Goal: Communication & Community: Answer question/provide support

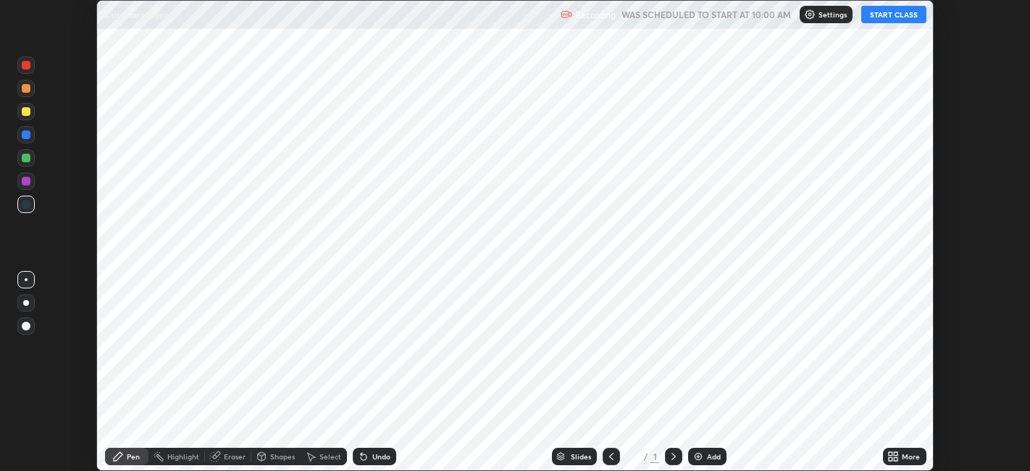
scroll to position [471, 1029]
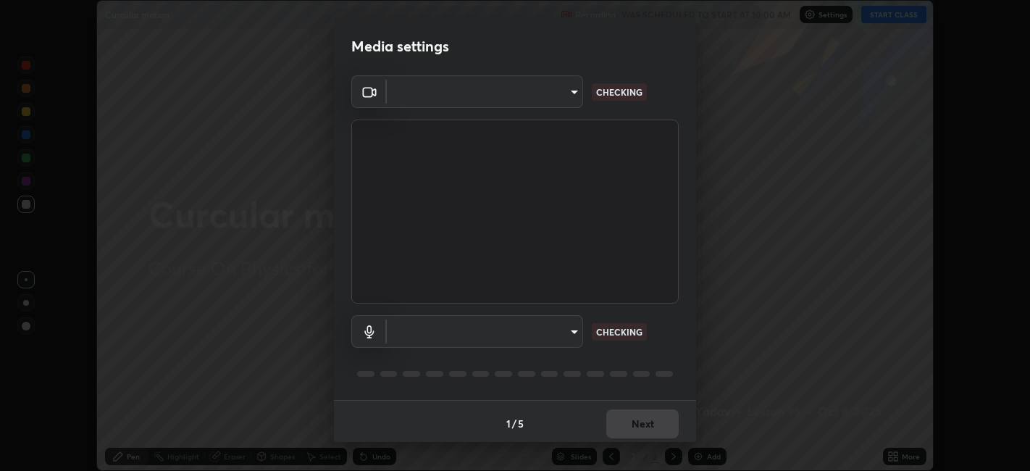
type input "6b7c260327291536b638f6e473b3b57a19bc2ef6066faf66dc0815e3d2555b14"
click at [414, 333] on body "Erase all Curcular motion Recording WAS SCHEDULED TO START AT 10:00 AM Settings…" at bounding box center [515, 235] width 1030 height 471
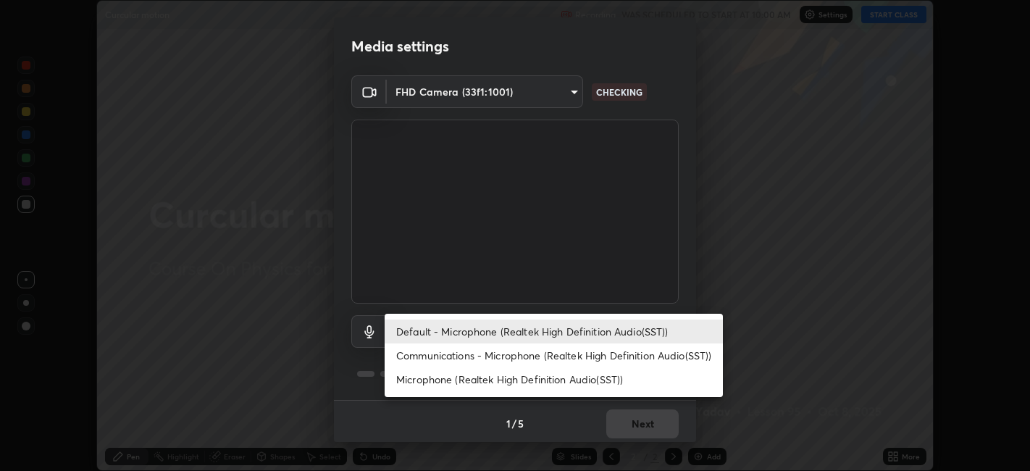
click at [427, 359] on li "Communications - Microphone (Realtek High Definition Audio(SST))" at bounding box center [554, 355] width 338 height 24
type input "communications"
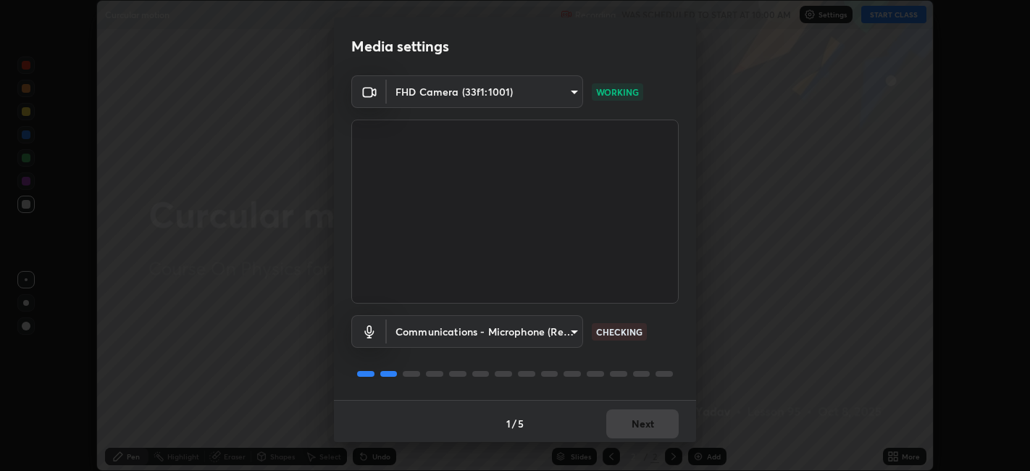
scroll to position [4, 0]
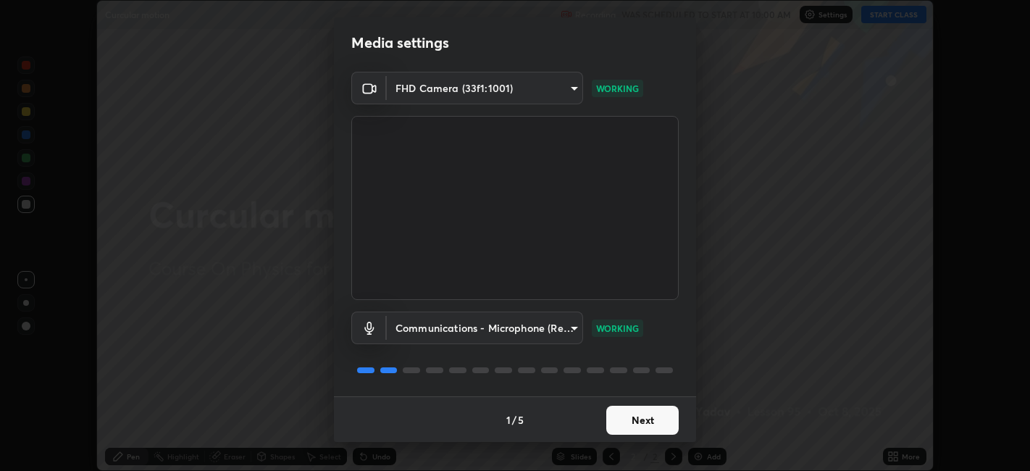
click at [624, 412] on button "Next" at bounding box center [642, 420] width 72 height 29
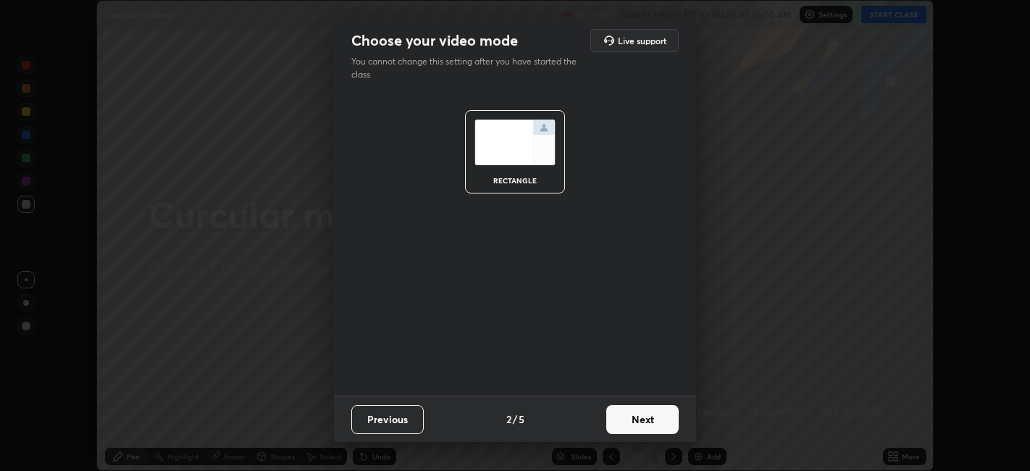
scroll to position [0, 0]
click at [624, 412] on button "Next" at bounding box center [642, 419] width 72 height 29
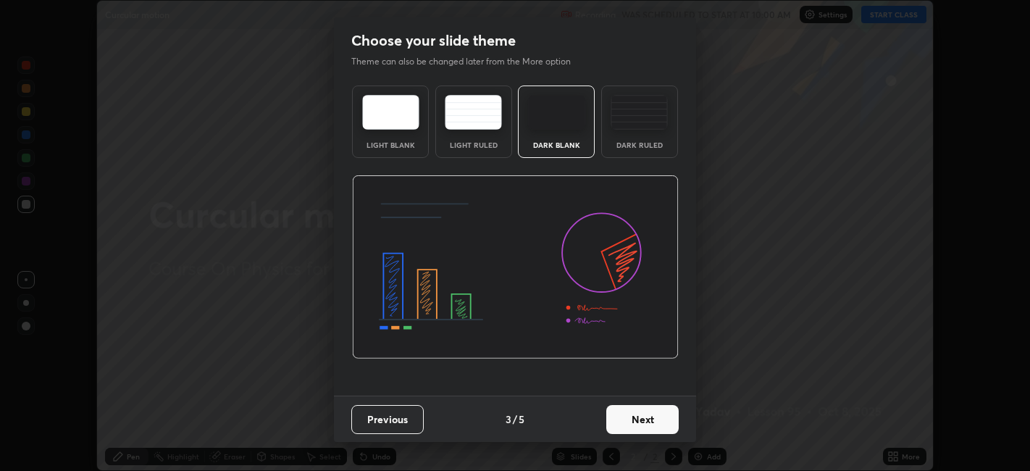
click at [623, 421] on button "Next" at bounding box center [642, 419] width 72 height 29
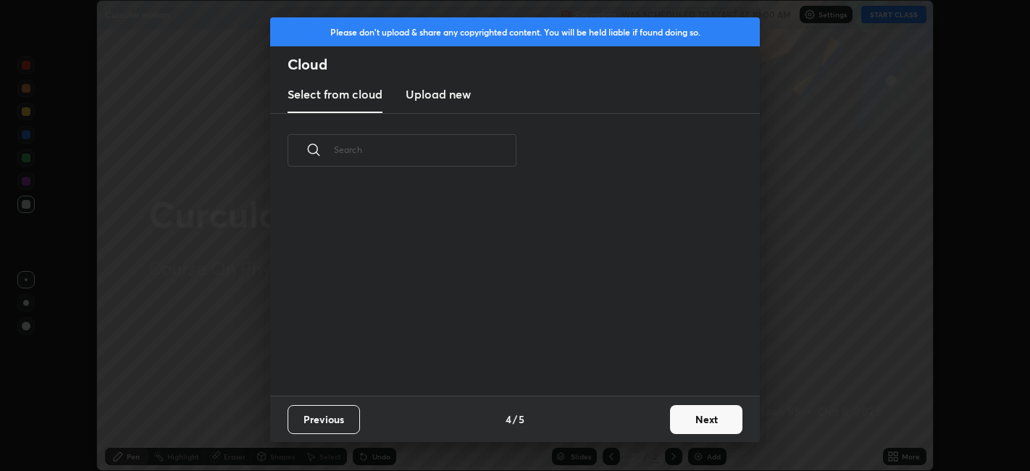
click at [631, 423] on div "Previous 4 / 5 Next" at bounding box center [515, 419] width 490 height 46
click at [684, 413] on button "Next" at bounding box center [706, 419] width 72 height 29
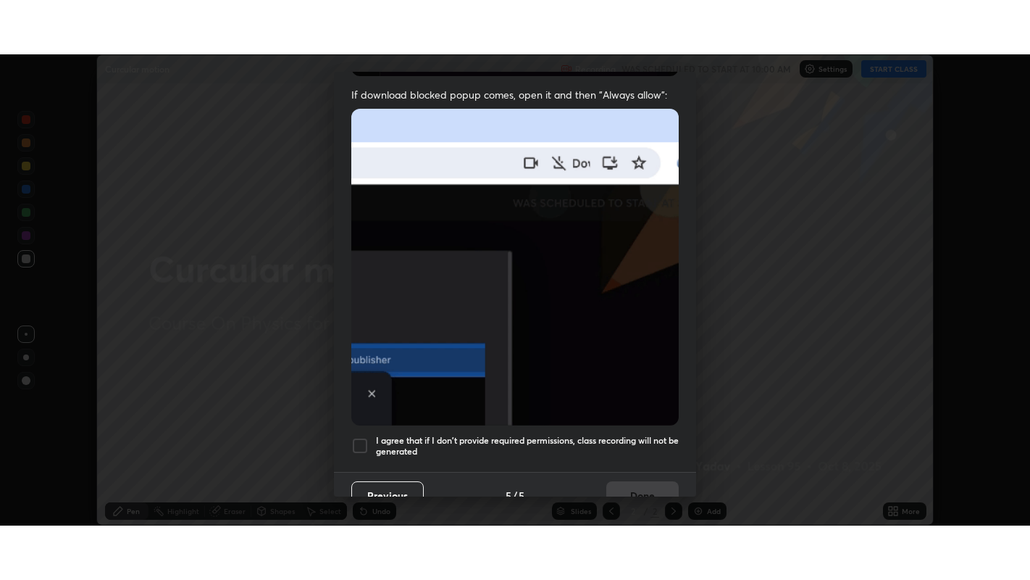
scroll to position [299, 0]
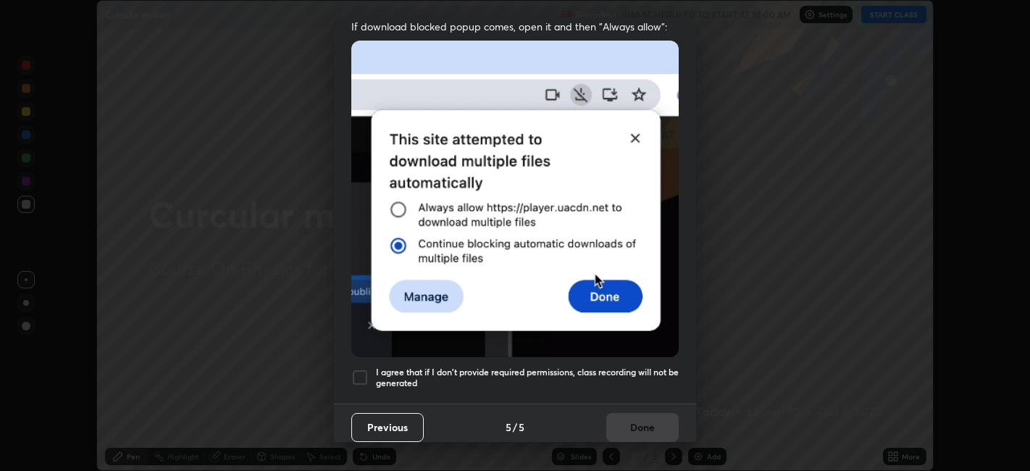
click at [359, 370] on div at bounding box center [359, 377] width 17 height 17
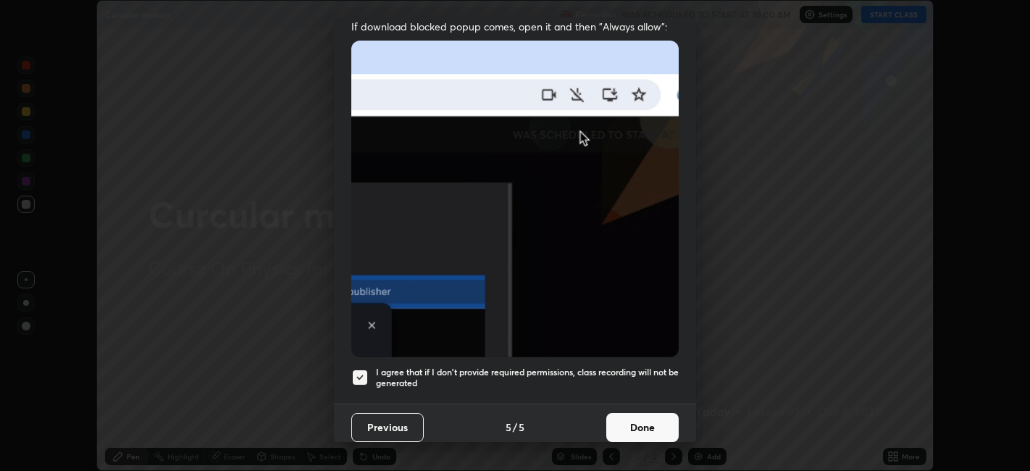
click at [616, 420] on button "Done" at bounding box center [642, 427] width 72 height 29
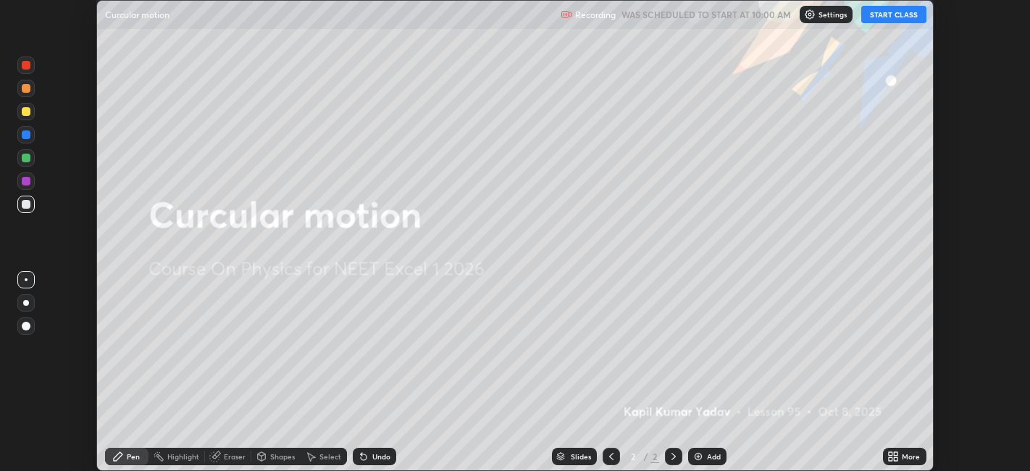
click at [879, 17] on button "START CLASS" at bounding box center [893, 14] width 65 height 17
click at [891, 453] on icon at bounding box center [891, 454] width 4 height 4
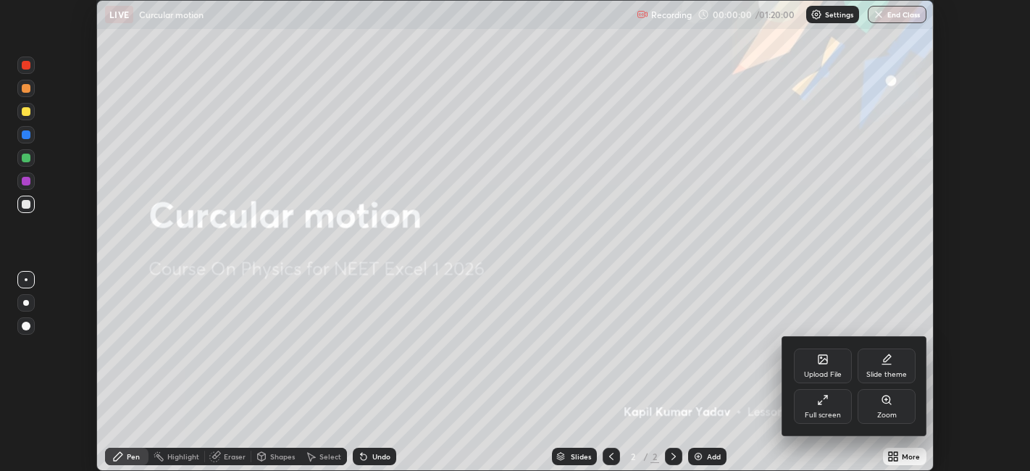
click at [826, 397] on icon at bounding box center [826, 398] width 4 height 4
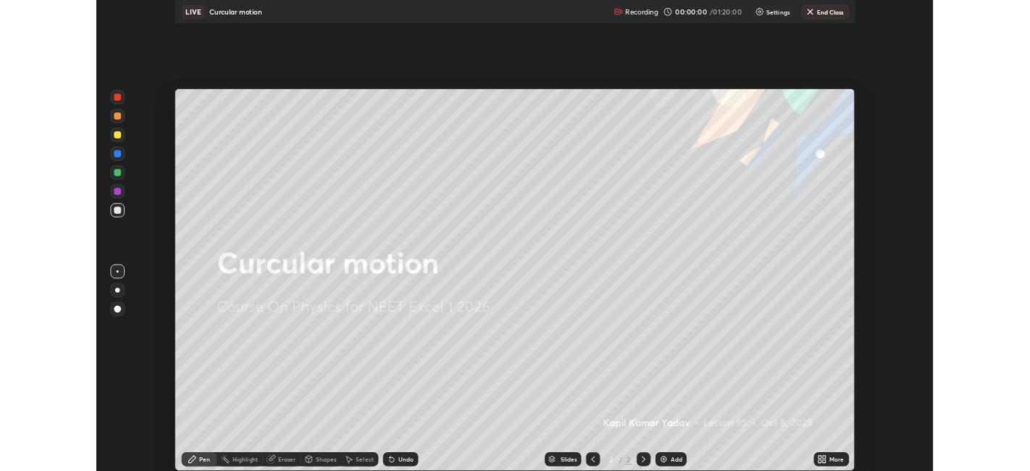
scroll to position [580, 1030]
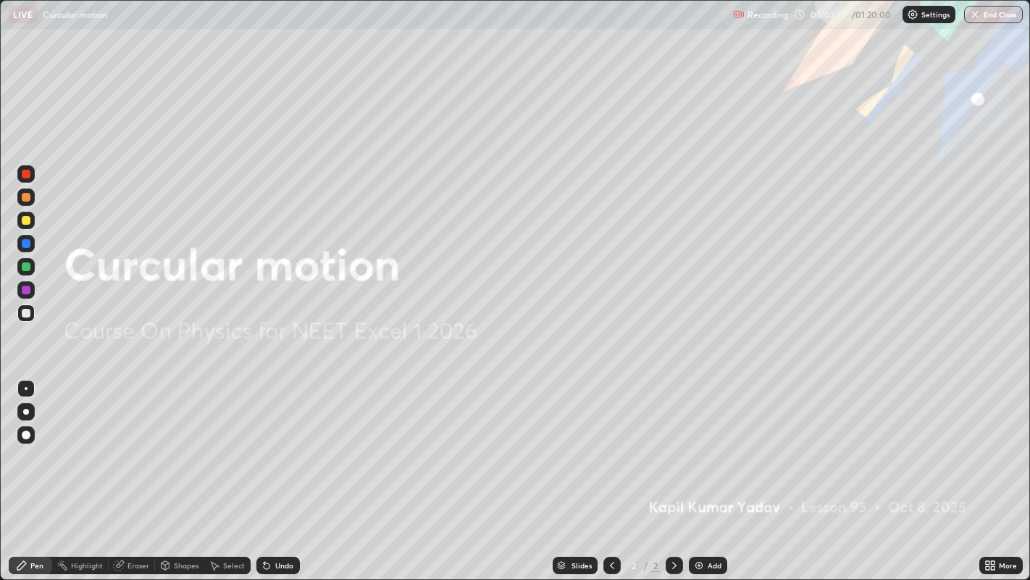
click at [704, 470] on div "Add" at bounding box center [708, 564] width 38 height 17
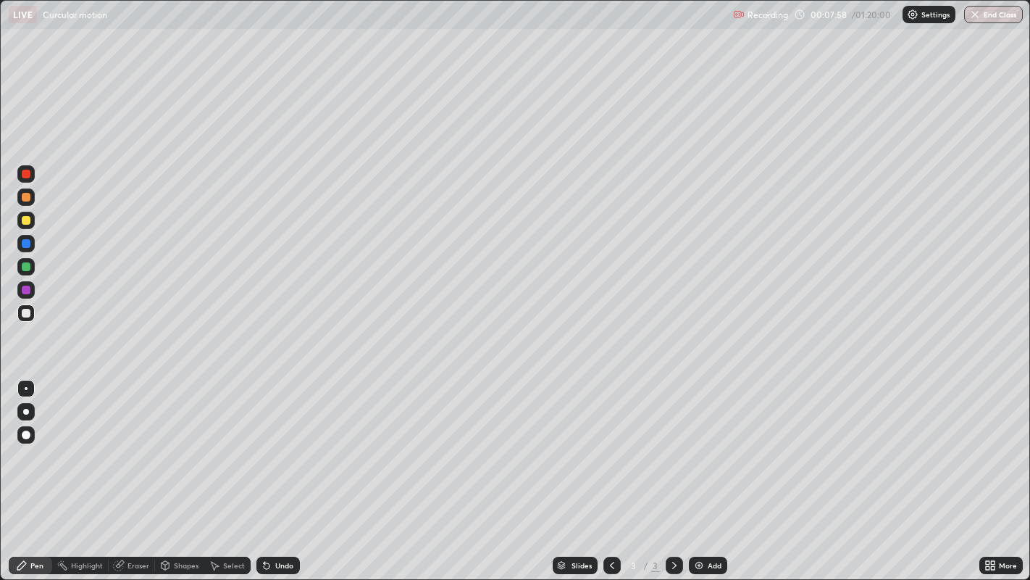
click at [27, 221] on div at bounding box center [26, 220] width 9 height 9
click at [25, 196] on div at bounding box center [26, 197] width 9 height 9
click at [280, 470] on div "Undo" at bounding box center [284, 564] width 18 height 7
click at [835, 470] on div "Slides 3 / 3 Add" at bounding box center [640, 565] width 680 height 29
click at [28, 267] on div at bounding box center [26, 266] width 9 height 9
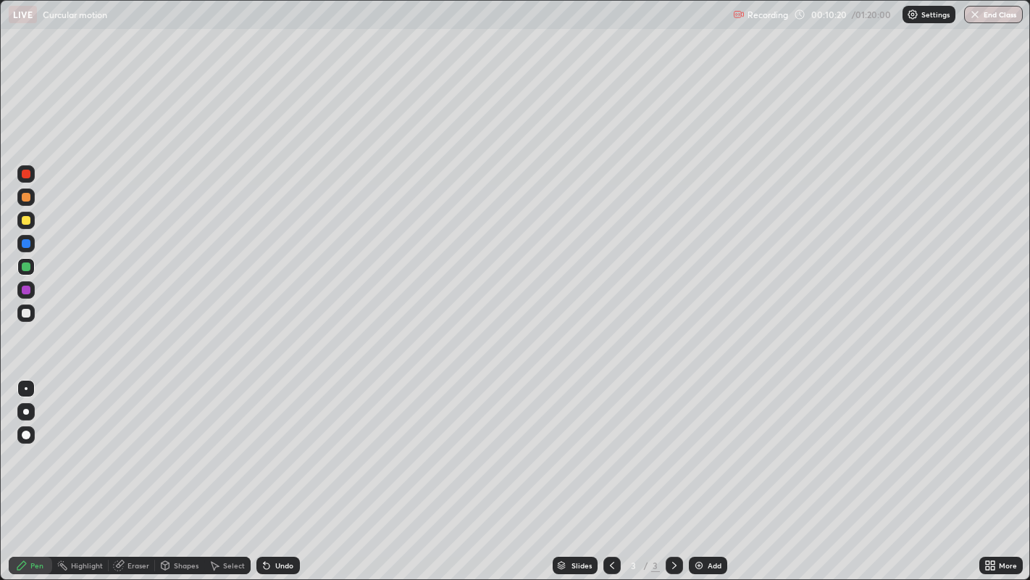
click at [28, 175] on div at bounding box center [26, 174] width 9 height 9
click at [22, 177] on div at bounding box center [26, 174] width 9 height 9
click at [27, 243] on div at bounding box center [26, 243] width 9 height 9
click at [706, 470] on div "Add" at bounding box center [708, 564] width 38 height 17
click at [25, 313] on div at bounding box center [26, 313] width 9 height 9
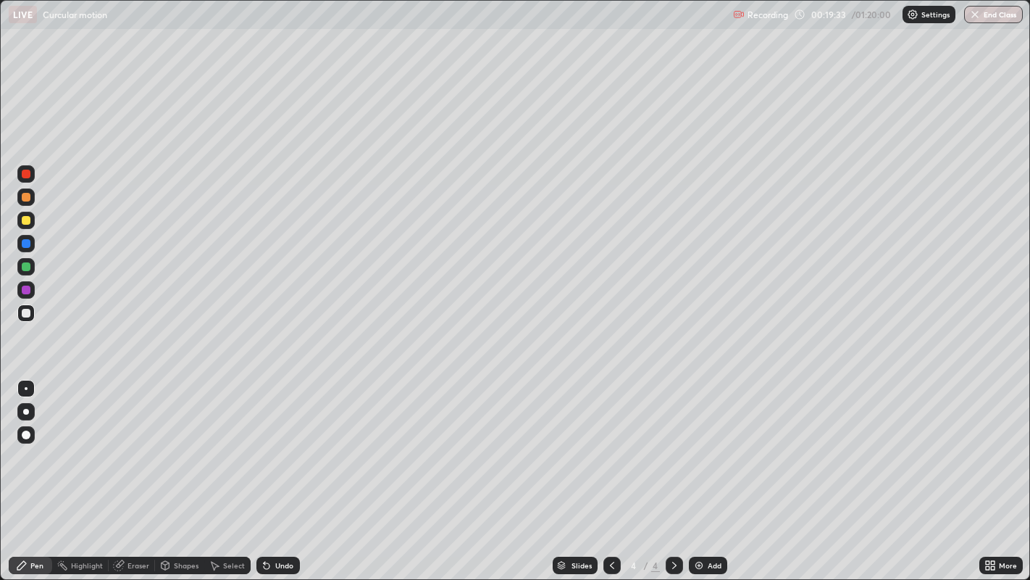
click at [705, 470] on div "Add" at bounding box center [708, 564] width 38 height 17
click at [708, 470] on div "Add" at bounding box center [715, 564] width 14 height 7
click at [702, 470] on img at bounding box center [699, 565] width 12 height 12
click at [272, 470] on div "Undo" at bounding box center [277, 564] width 43 height 17
click at [275, 470] on div "Undo" at bounding box center [284, 564] width 18 height 7
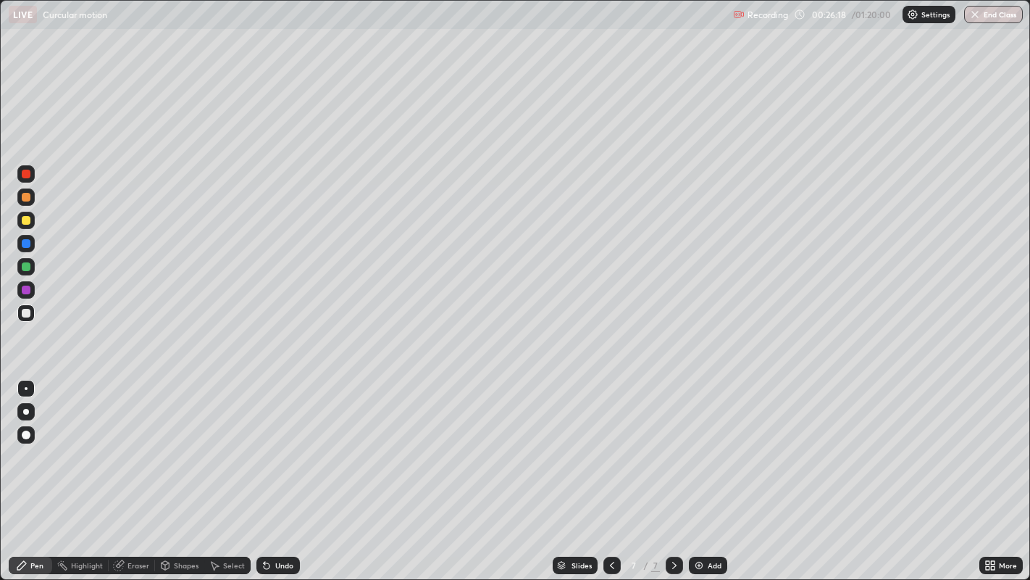
click at [704, 470] on div "Add" at bounding box center [708, 564] width 38 height 17
click at [708, 470] on div "Add" at bounding box center [715, 564] width 14 height 7
click at [699, 470] on img at bounding box center [699, 565] width 12 height 12
click at [712, 470] on div "Add" at bounding box center [715, 564] width 14 height 7
click at [25, 221] on div at bounding box center [26, 220] width 9 height 9
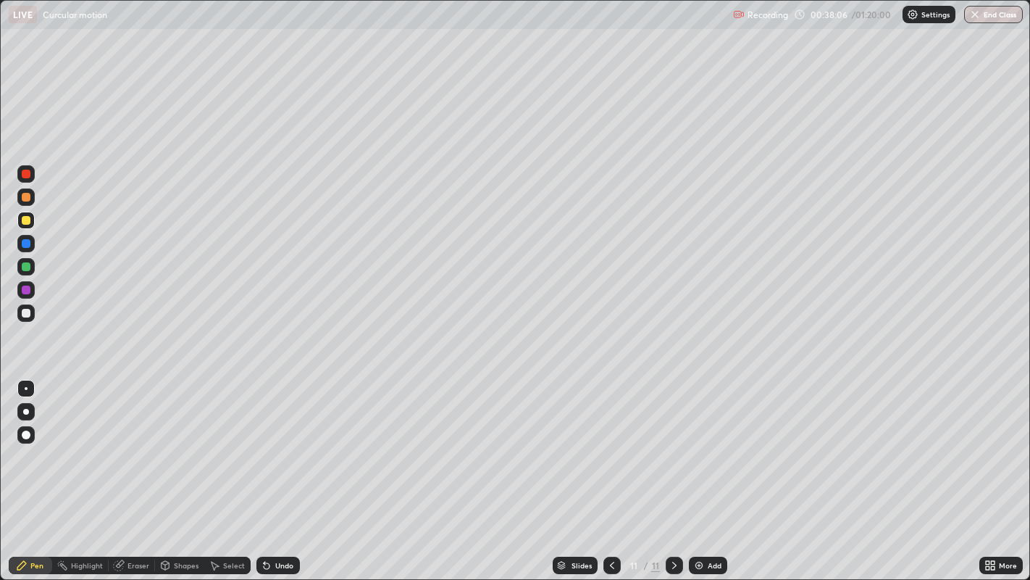
click at [283, 470] on div "Undo" at bounding box center [284, 564] width 18 height 7
click at [281, 470] on div "Undo" at bounding box center [284, 564] width 18 height 7
click at [283, 470] on div "Undo" at bounding box center [284, 564] width 18 height 7
click at [285, 470] on div "Undo" at bounding box center [284, 564] width 18 height 7
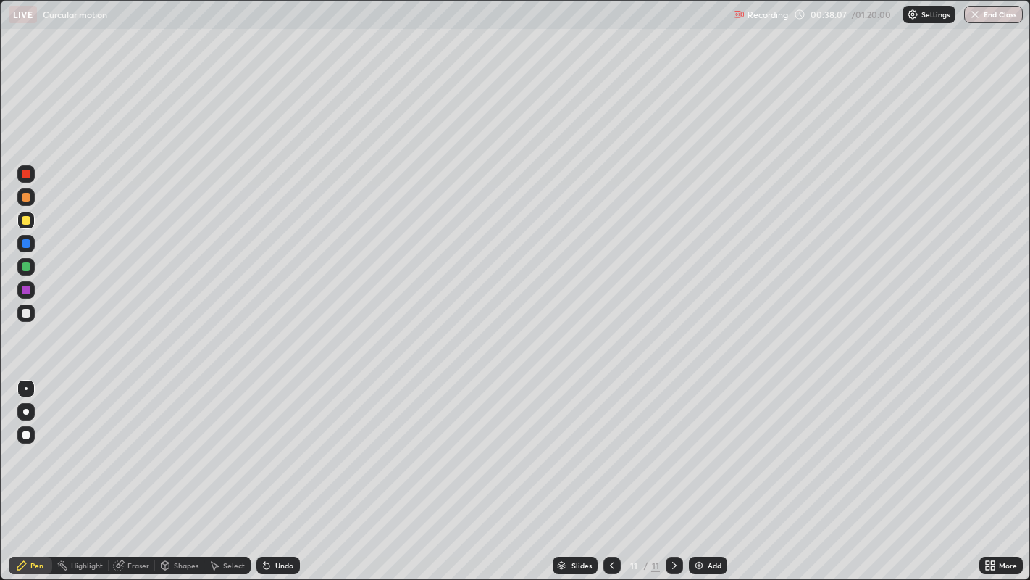
click at [287, 470] on div "Undo" at bounding box center [284, 564] width 18 height 7
click at [288, 470] on div "Undo" at bounding box center [284, 564] width 18 height 7
click at [30, 314] on div at bounding box center [26, 313] width 9 height 9
click at [709, 470] on div "Add" at bounding box center [708, 564] width 38 height 17
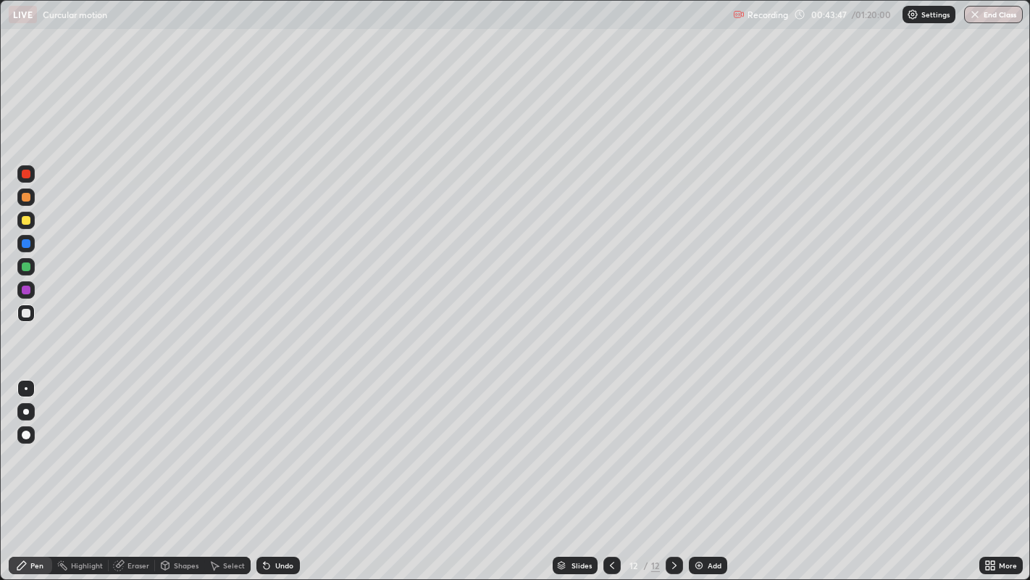
click at [610, 470] on icon at bounding box center [612, 565] width 12 height 12
click at [696, 470] on img at bounding box center [699, 565] width 12 height 12
click at [703, 470] on div "Add" at bounding box center [708, 564] width 38 height 17
click at [26, 174] on div at bounding box center [26, 174] width 9 height 9
click at [27, 292] on div at bounding box center [26, 289] width 9 height 9
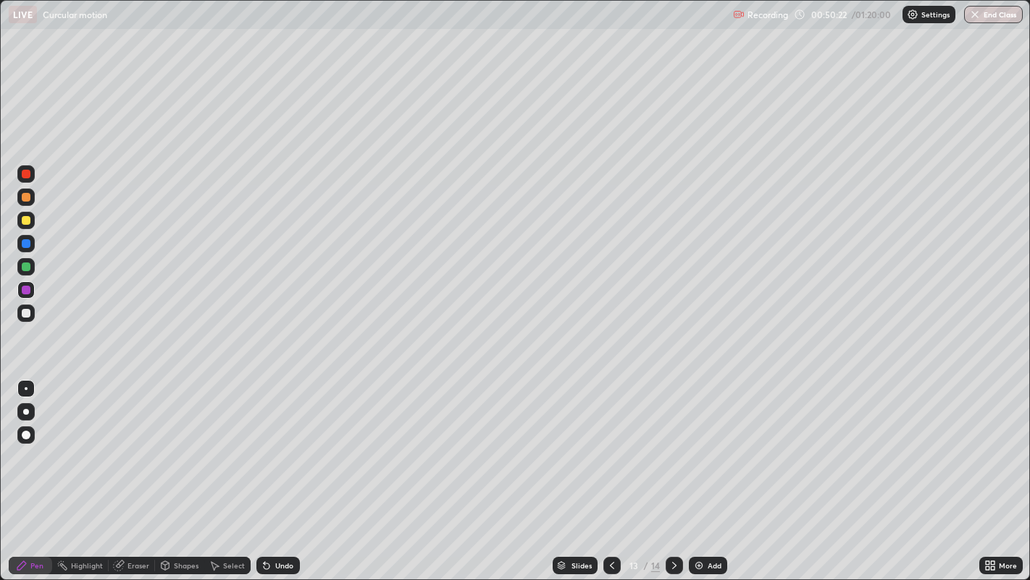
click at [27, 174] on div at bounding box center [26, 174] width 9 height 9
click at [30, 309] on div at bounding box center [26, 313] width 9 height 9
click at [26, 246] on div at bounding box center [26, 243] width 9 height 9
click at [25, 266] on div at bounding box center [26, 266] width 9 height 9
click at [25, 223] on div at bounding box center [26, 220] width 9 height 9
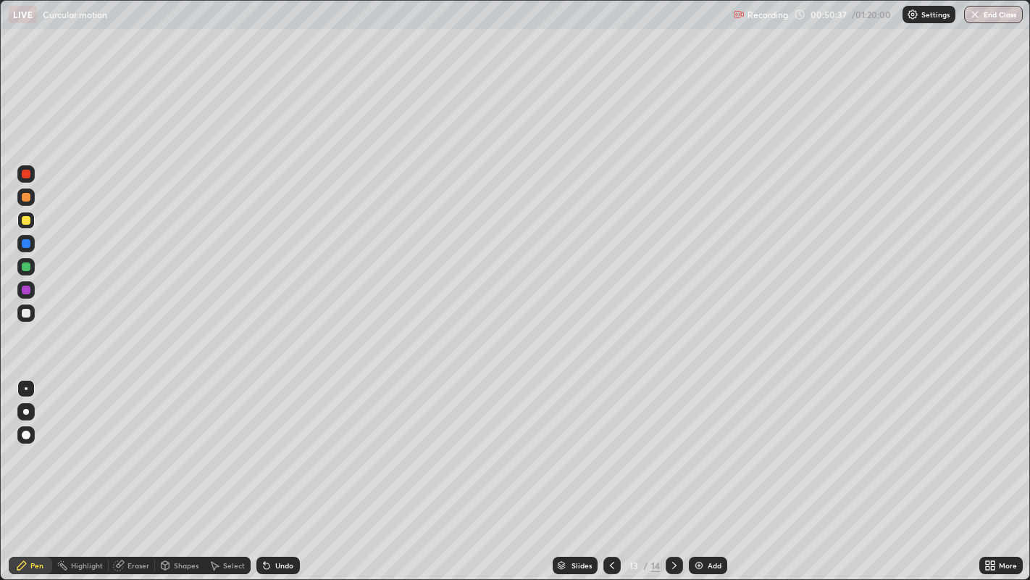
click at [25, 198] on div at bounding box center [26, 197] width 9 height 9
click at [26, 314] on div at bounding box center [26, 313] width 9 height 9
click at [25, 289] on div at bounding box center [26, 289] width 9 height 9
click at [707, 470] on div "Add" at bounding box center [708, 564] width 38 height 17
click at [30, 317] on div at bounding box center [25, 312] width 17 height 17
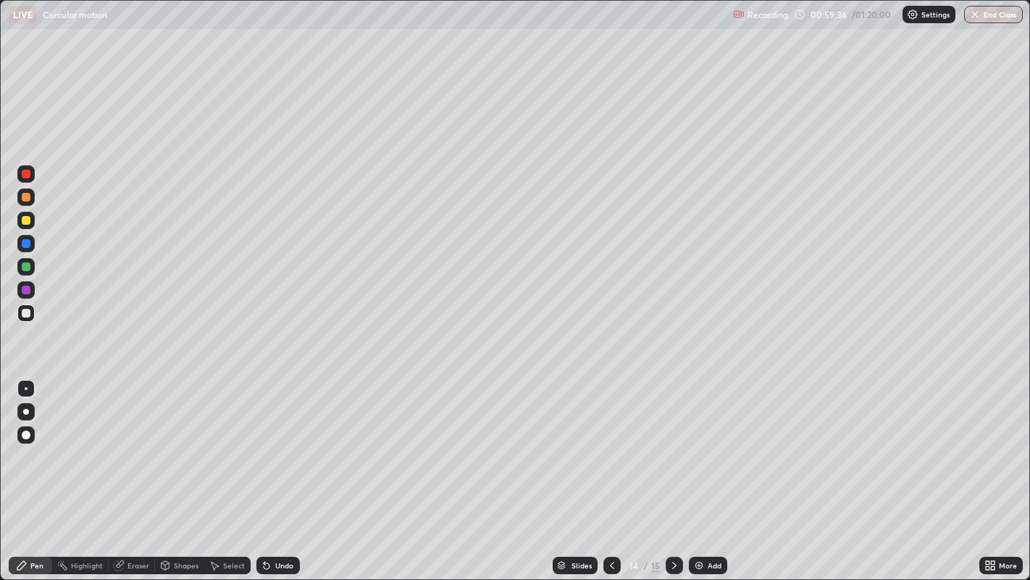
click at [699, 470] on img at bounding box center [699, 565] width 12 height 12
click at [703, 470] on img at bounding box center [699, 565] width 12 height 12
click at [992, 470] on icon at bounding box center [993, 563] width 4 height 4
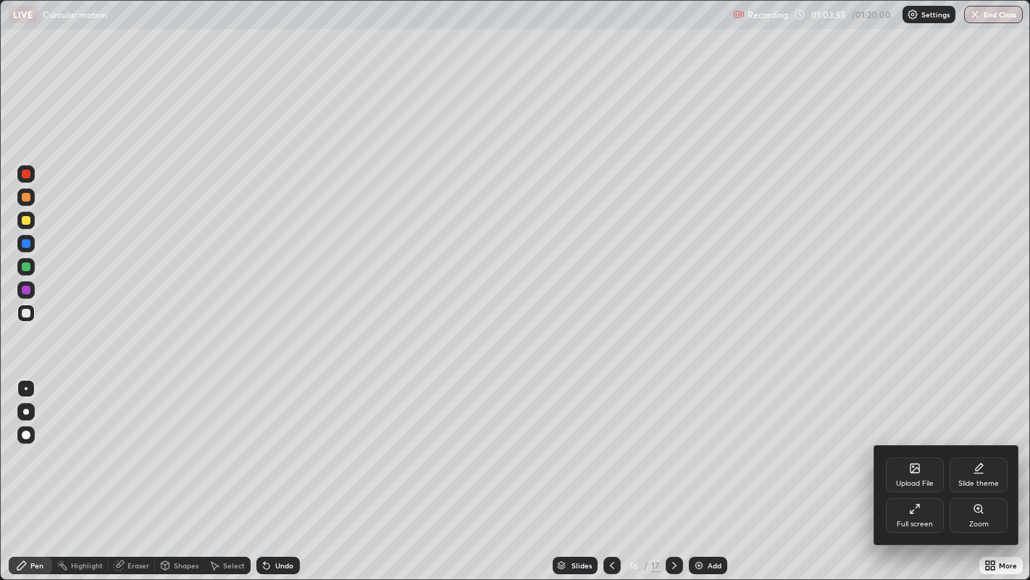
click at [899, 470] on div "Full screen" at bounding box center [915, 515] width 58 height 35
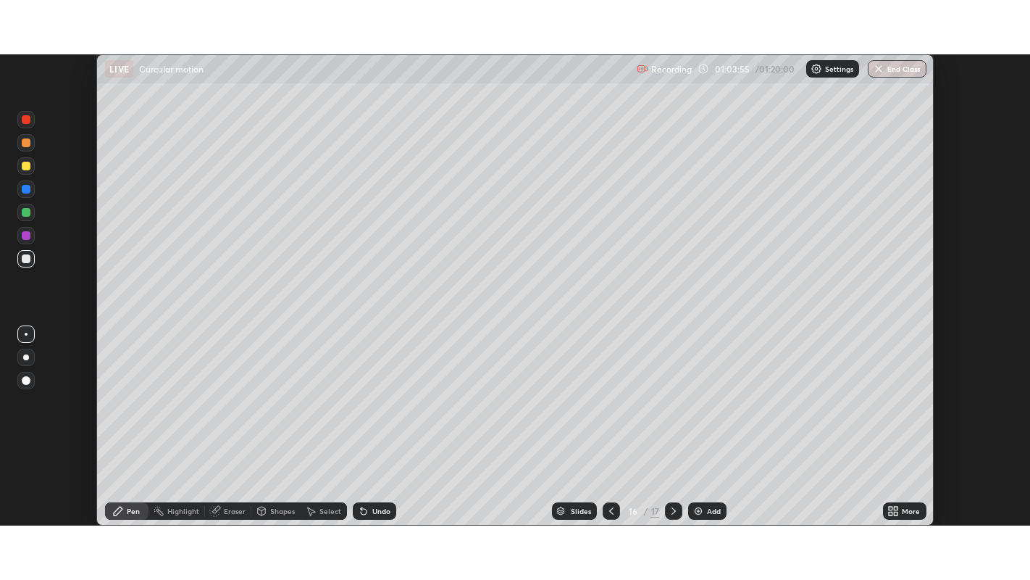
scroll to position [71973, 71413]
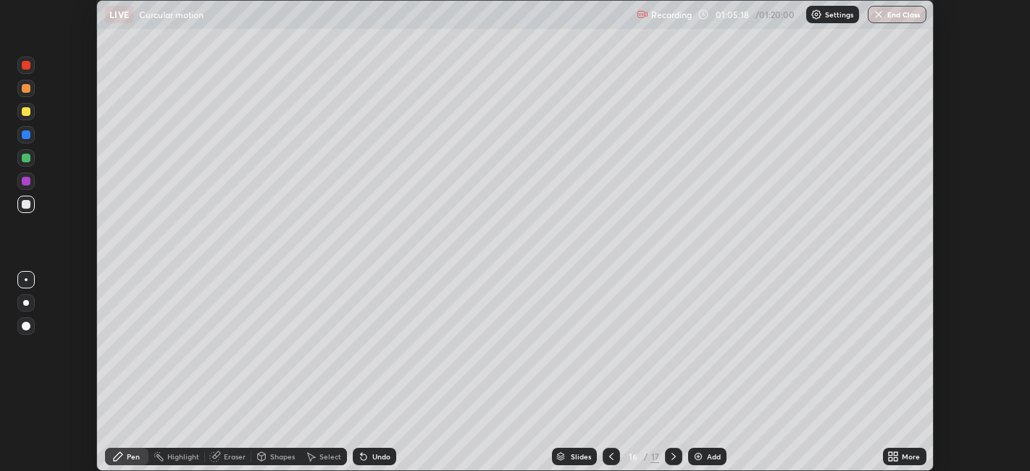
click at [894, 454] on icon at bounding box center [893, 457] width 12 height 12
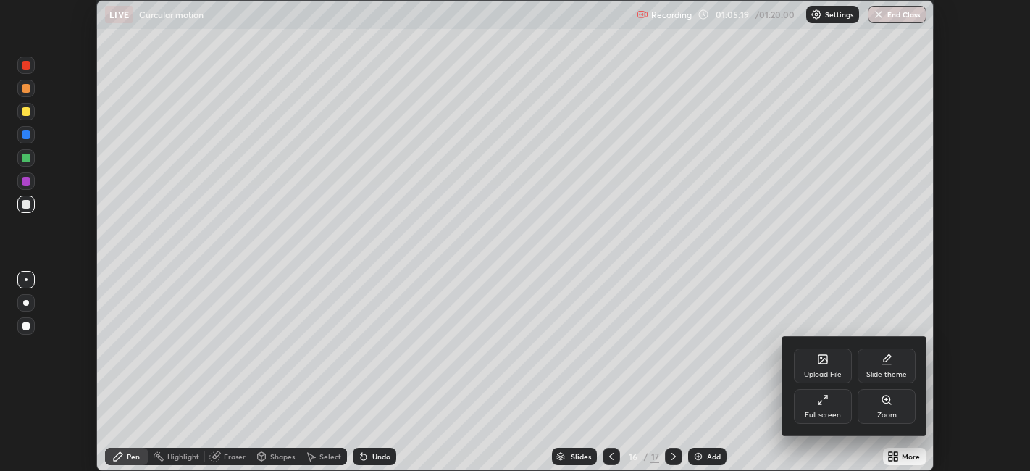
click at [816, 406] on div "Full screen" at bounding box center [823, 406] width 58 height 35
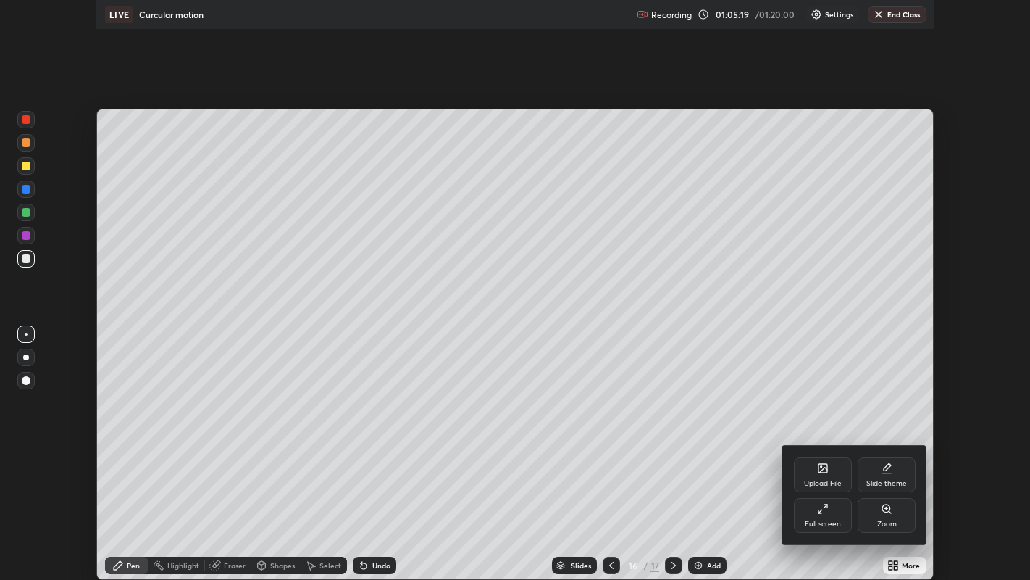
scroll to position [580, 1030]
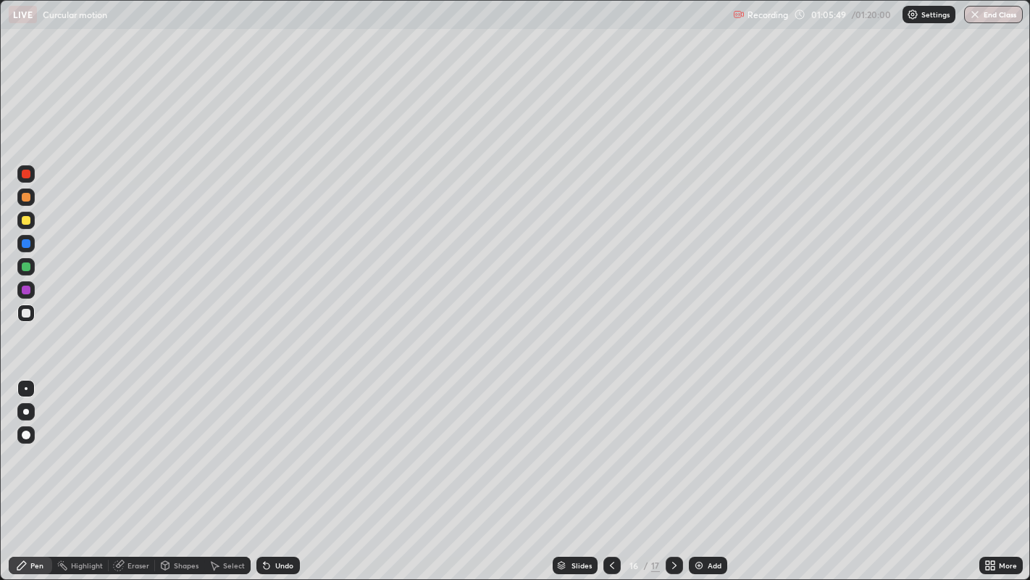
click at [25, 288] on div at bounding box center [26, 289] width 9 height 9
click at [25, 175] on div at bounding box center [26, 174] width 9 height 9
click at [28, 174] on div at bounding box center [26, 174] width 9 height 9
click at [27, 293] on div at bounding box center [26, 289] width 9 height 9
click at [25, 175] on div at bounding box center [26, 174] width 9 height 9
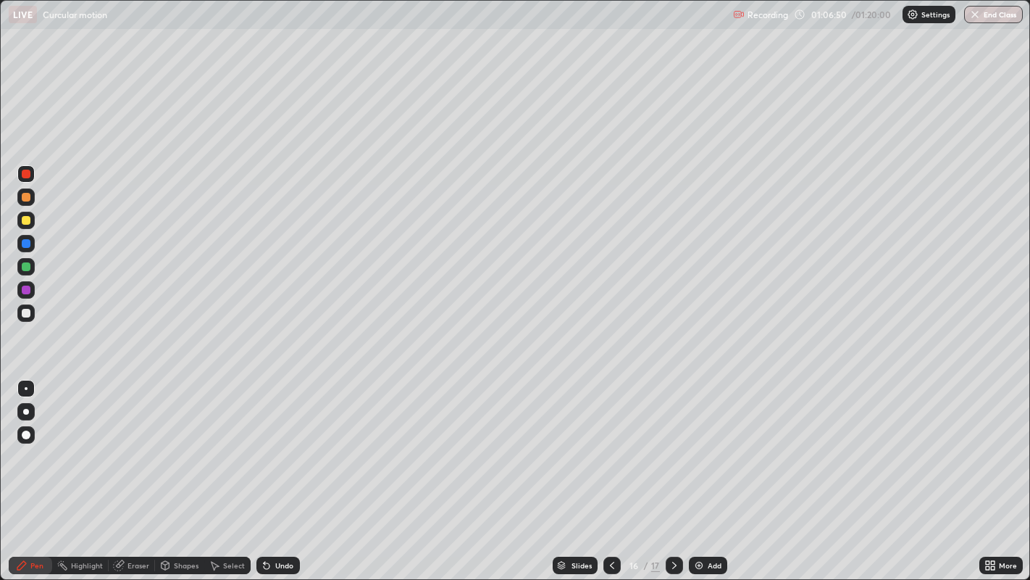
click at [26, 292] on div at bounding box center [26, 289] width 9 height 9
click at [979, 16] on img "button" at bounding box center [975, 15] width 12 height 12
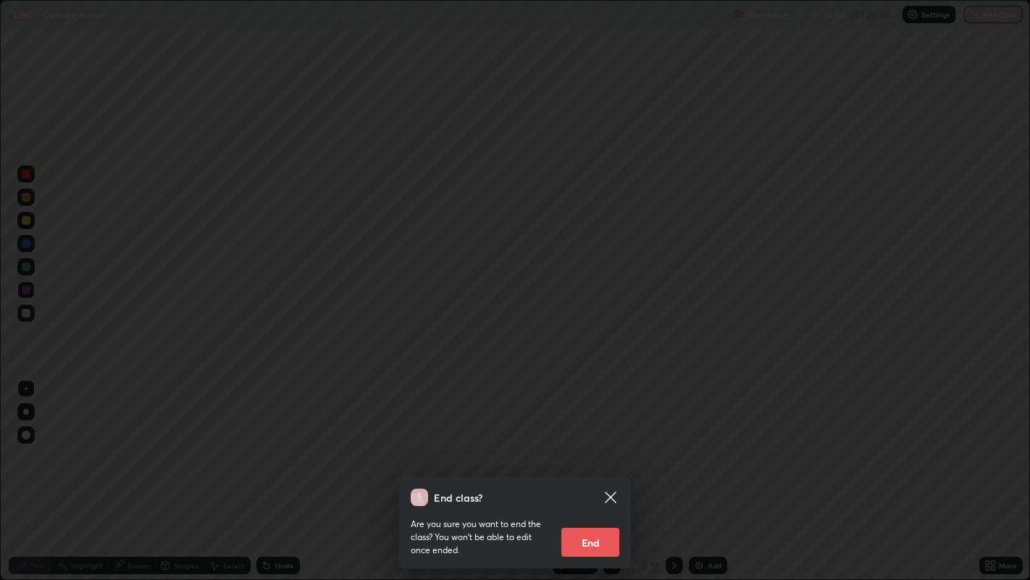
click at [603, 470] on button "End" at bounding box center [590, 541] width 58 height 29
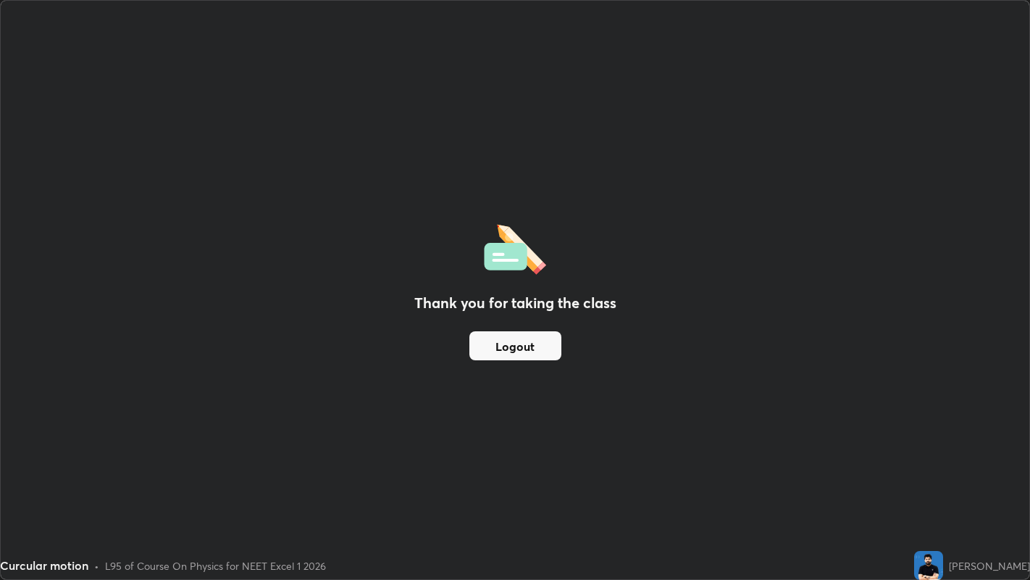
click at [532, 347] on button "Logout" at bounding box center [515, 345] width 92 height 29
click at [523, 347] on button "Logout" at bounding box center [515, 345] width 92 height 29
